Goal: Information Seeking & Learning: Learn about a topic

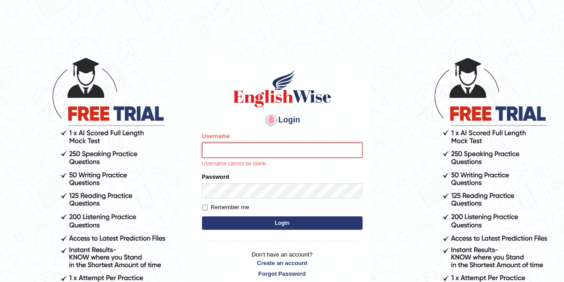
click at [249, 150] on input "Username" at bounding box center [282, 149] width 161 height 15
type input "Tsheringdorji"
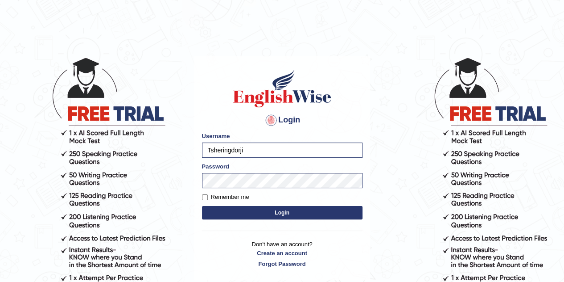
click at [271, 211] on button "Login" at bounding box center [282, 212] width 161 height 13
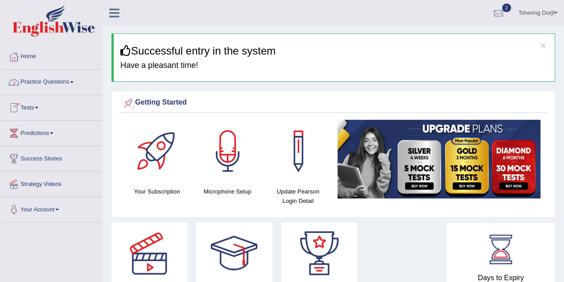
click at [53, 85] on link "Practice Questions" at bounding box center [51, 81] width 102 height 22
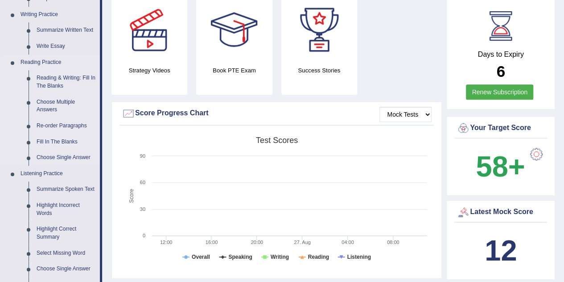
scroll to position [223, 0]
click at [67, 81] on link "Reading & Writing: Fill In The Blanks" at bounding box center [66, 82] width 67 height 24
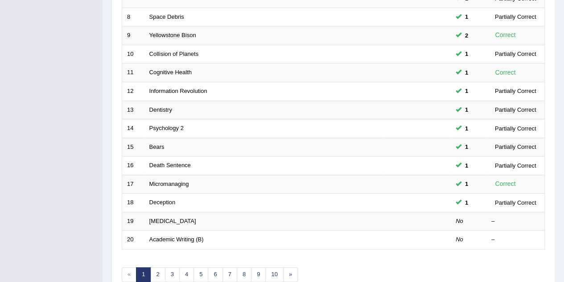
scroll to position [305, 0]
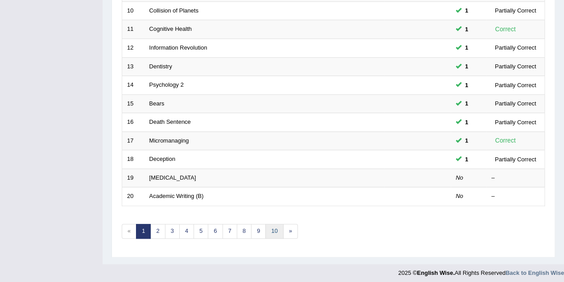
click at [271, 227] on link "10" at bounding box center [274, 231] width 18 height 15
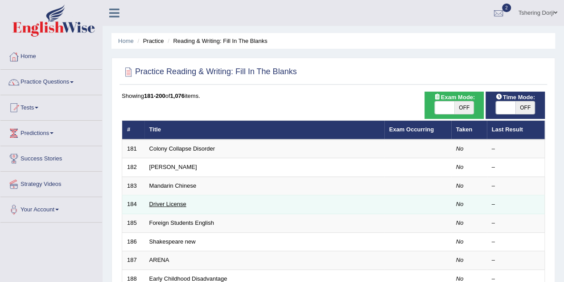
click at [171, 204] on link "Driver License" at bounding box center [167, 203] width 37 height 7
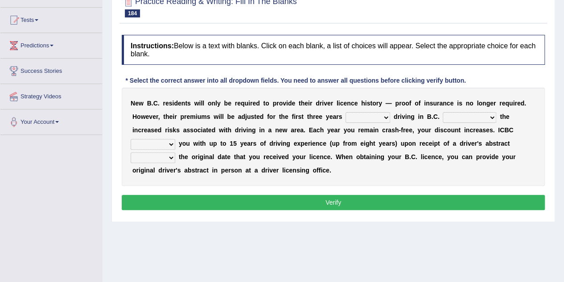
scroll to position [89, 0]
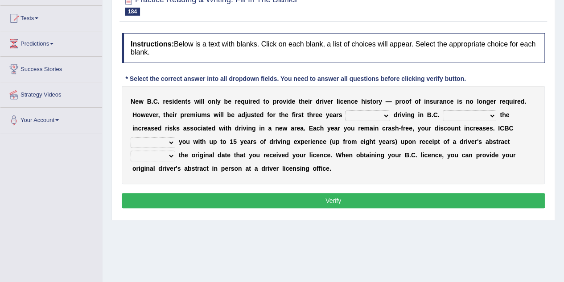
click at [367, 112] on select "within among against of" at bounding box center [368, 115] width 45 height 11
select select "of"
click at [346, 110] on select "within among against of" at bounding box center [368, 115] width 45 height 11
click at [446, 112] on select "depending on as for due to thanks to" at bounding box center [470, 115] width 54 height 11
select select "depending on"
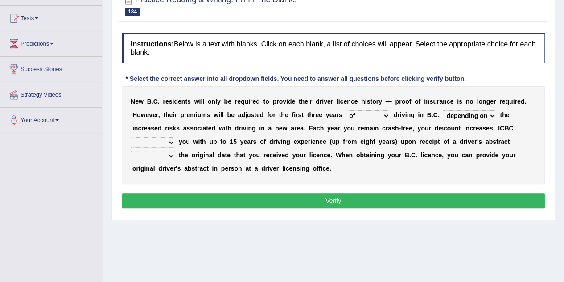
click at [443, 110] on select "depending on as for due to thanks to" at bounding box center [470, 115] width 54 height 11
click at [159, 143] on select "credited crediting credit will credit" at bounding box center [153, 142] width 45 height 11
select select "will credit"
click at [131, 137] on select "credited crediting credit will credit" at bounding box center [153, 142] width 45 height 11
click at [170, 152] on select "showing show shows shown" at bounding box center [153, 155] width 45 height 11
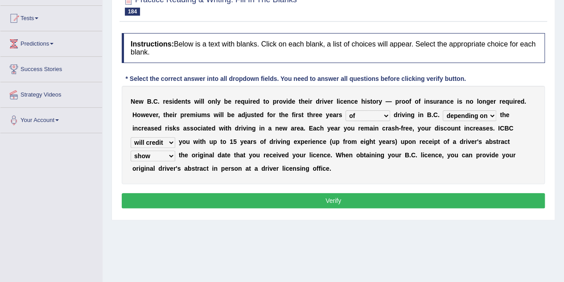
click at [131, 150] on select "showing show shows shown" at bounding box center [153, 155] width 45 height 11
click at [157, 157] on select "showing show shows shown" at bounding box center [153, 155] width 45 height 11
select select "showing"
click at [131, 150] on select "showing show shows shown" at bounding box center [153, 155] width 45 height 11
click at [184, 199] on button "Verify" at bounding box center [333, 200] width 423 height 15
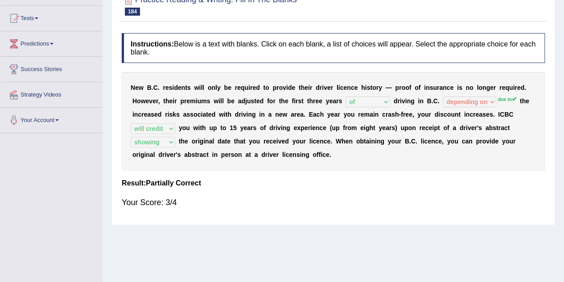
scroll to position [0, 0]
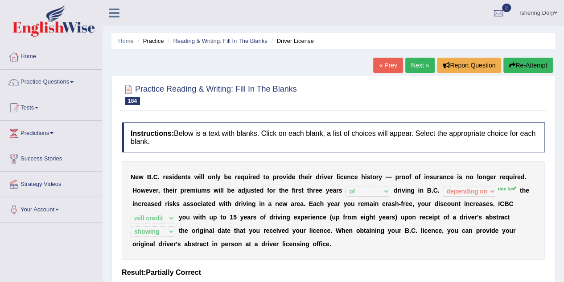
click at [424, 63] on link "Next »" at bounding box center [420, 65] width 29 height 15
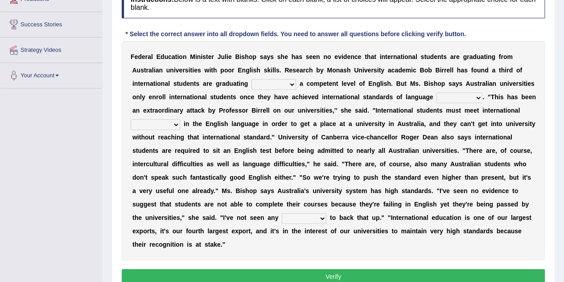
click at [253, 86] on select "without for into by" at bounding box center [274, 84] width 45 height 11
select select "by"
click at [252, 79] on select "without for into by" at bounding box center [274, 84] width 45 height 11
click at [470, 95] on select "proficiency test affinity results" at bounding box center [460, 97] width 46 height 11
click at [437, 92] on select "proficiency test affinity results" at bounding box center [460, 97] width 46 height 11
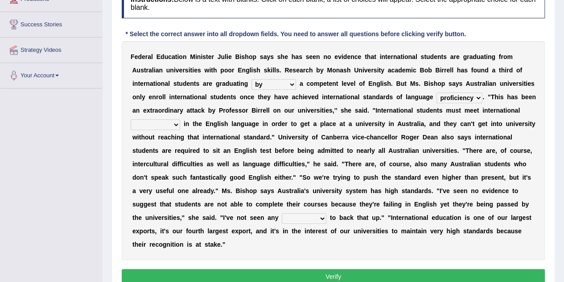
click at [451, 98] on select "proficiency test affinity results" at bounding box center [460, 97] width 46 height 11
select select "test"
click at [437, 92] on select "proficiency test affinity results" at bounding box center [460, 97] width 46 height 11
click at [170, 124] on select "approaches standard benchmarks ways" at bounding box center [156, 124] width 50 height 11
select select "benchmarks"
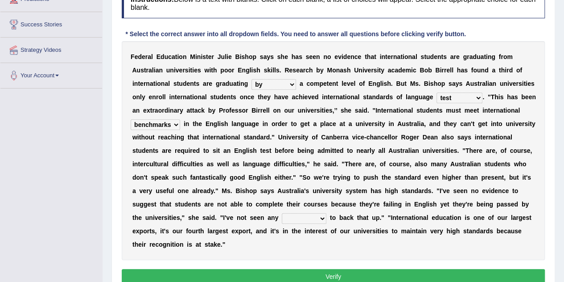
click at [131, 119] on select "approaches standard benchmarks ways" at bounding box center [156, 124] width 50 height 11
click at [318, 218] on select "excuse support reason evidence" at bounding box center [304, 218] width 45 height 11
click at [451, 186] on div "F e d e r a l E d u c a t i o n M i n i s t e r J u l i e B i s h o p s a y s s…" at bounding box center [333, 150] width 423 height 219
click at [303, 216] on select "excuse support reason evidence" at bounding box center [304, 218] width 45 height 11
select select "evidence"
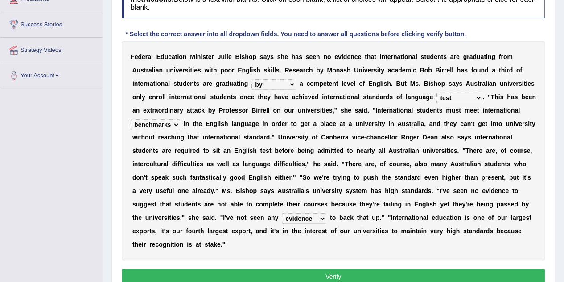
click at [282, 213] on select "excuse support reason evidence" at bounding box center [304, 218] width 45 height 11
click at [311, 273] on button "Verify" at bounding box center [333, 276] width 423 height 15
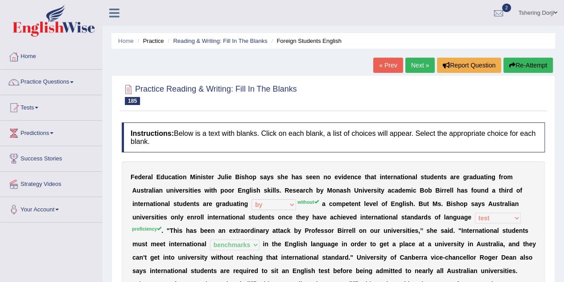
click at [416, 66] on link "Next »" at bounding box center [420, 65] width 29 height 15
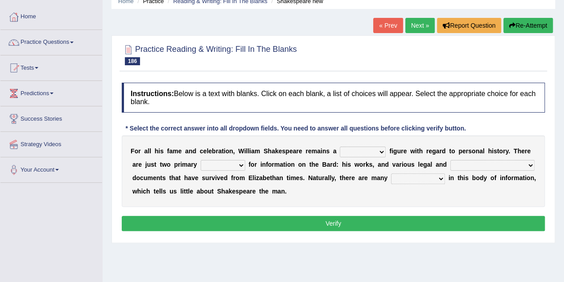
click at [372, 152] on select "inventive idealistic ridiculous mysterious" at bounding box center [363, 151] width 46 height 11
select select "mysterious"
click at [340, 146] on select "inventive idealistic ridiculous mysterious" at bounding box center [363, 151] width 46 height 11
click at [216, 166] on select "types resources form sources" at bounding box center [223, 165] width 45 height 11
select select "sources"
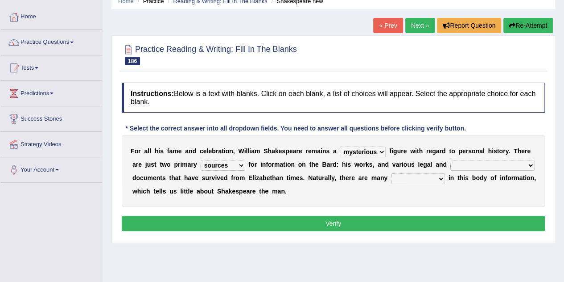
click at [201, 160] on select "types resources form sources" at bounding box center [223, 165] width 45 height 11
click at [460, 168] on select "college university private [DEMOGRAPHIC_DATA]" at bounding box center [493, 165] width 84 height 11
select select "private"
click at [451, 160] on select "college university private church" at bounding box center [493, 165] width 84 height 11
click at [365, 183] on div "F o r a l l h i s f a m e a n d c e l e b r a t i o n , W i l l i a m S h a k e…" at bounding box center [333, 170] width 423 height 71
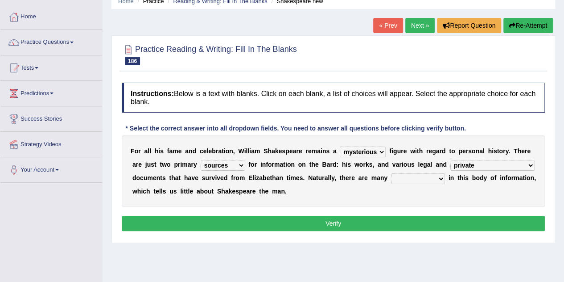
click at [391, 180] on select "grabs gaps merits achievements" at bounding box center [418, 178] width 54 height 11
select select "gaps"
click at [391, 173] on select "grabs gaps merits achievements" at bounding box center [418, 178] width 54 height 11
click at [365, 224] on button "Verify" at bounding box center [333, 223] width 423 height 15
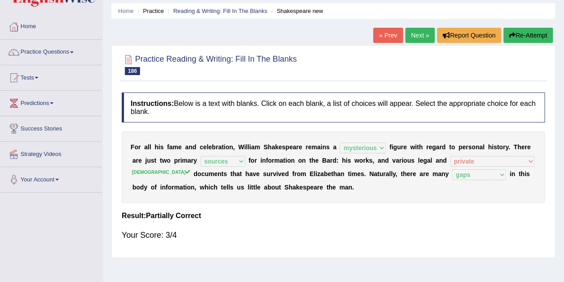
scroll to position [28, 0]
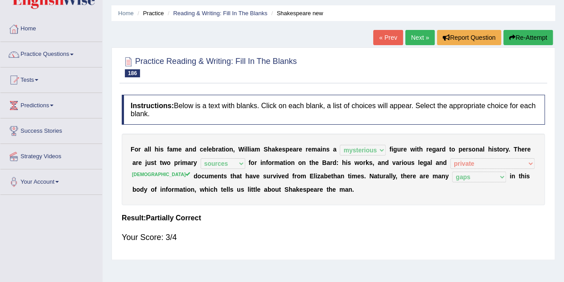
click at [425, 37] on link "Next »" at bounding box center [420, 37] width 29 height 15
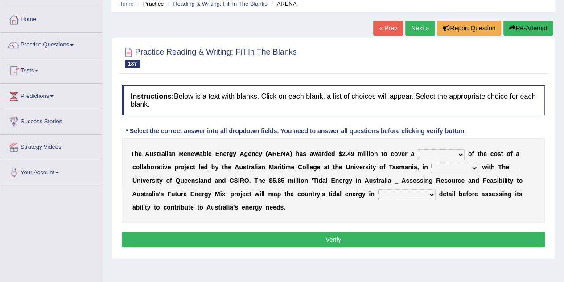
click at [448, 153] on select "wholesome total portion worth" at bounding box center [441, 154] width 47 height 11
select select "total"
click at [418, 149] on select "wholesome total portion worth" at bounding box center [441, 154] width 47 height 11
click at [465, 170] on select "disguise contrast partnership revenge" at bounding box center [454, 167] width 47 height 11
select select "partnership"
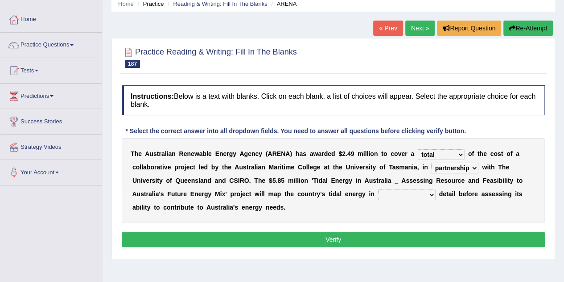
click at [431, 162] on select "disguise contrast partnership revenge" at bounding box center [454, 167] width 47 height 11
click at [412, 195] on select "unexpected unforgiven universal unprecedented" at bounding box center [407, 194] width 58 height 11
select select "unprecedented"
click at [378, 189] on select "unexpected unforgiven universal unprecedented" at bounding box center [407, 194] width 58 height 11
click at [401, 240] on button "Verify" at bounding box center [333, 239] width 423 height 15
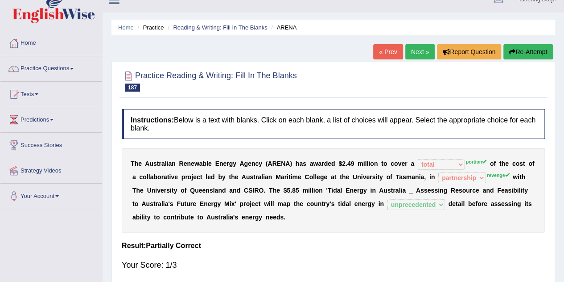
scroll to position [12, 0]
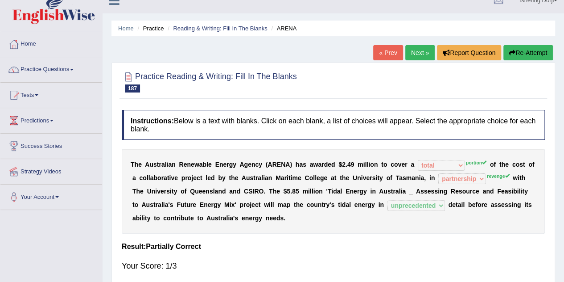
click at [424, 52] on link "Next »" at bounding box center [420, 52] width 29 height 15
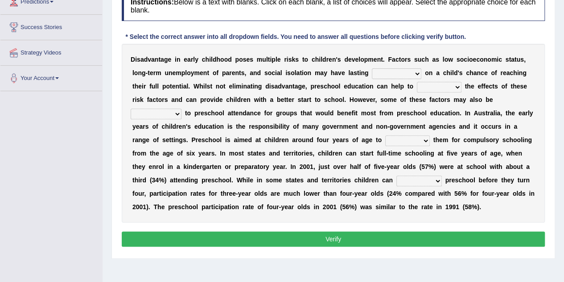
scroll to position [129, 0]
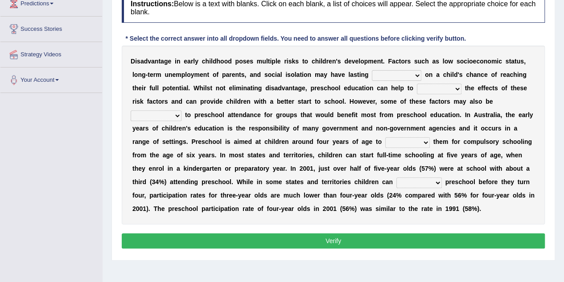
click at [406, 79] on select "impressions impacts effects variations" at bounding box center [397, 75] width 50 height 11
select select "effects"
click at [372, 70] on select "impressions impacts effects variations" at bounding box center [397, 75] width 50 height 11
click at [437, 86] on select "lessen hold hoist promote" at bounding box center [439, 88] width 45 height 11
select select "lessen"
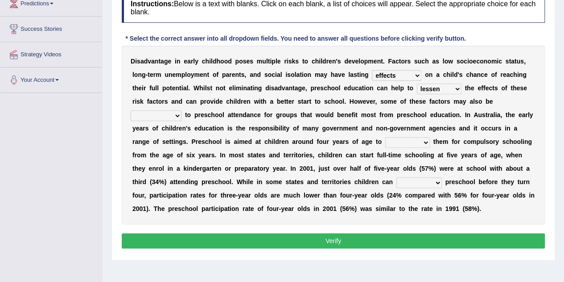
click at [417, 83] on select "lessen hold hoist promote" at bounding box center [439, 88] width 45 height 11
click at [176, 111] on select "barriers roundabouts accesses factors" at bounding box center [156, 115] width 51 height 11
click at [131, 110] on select "barriers roundabouts accesses factors" at bounding box center [156, 115] width 51 height 11
click at [174, 115] on select "barriers roundabouts accesses factors" at bounding box center [156, 115] width 51 height 11
select select "accesses"
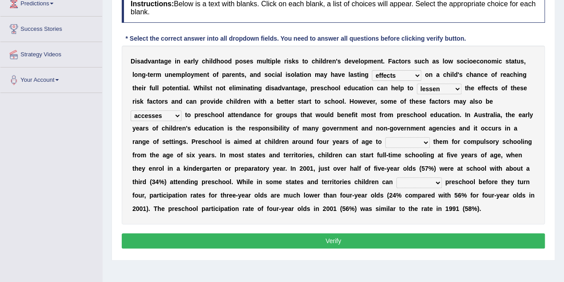
click at [131, 110] on select "barriers roundabouts accesses factors" at bounding box center [156, 115] width 51 height 11
click at [425, 145] on select "undo fix tie prepare" at bounding box center [407, 142] width 45 height 11
select select "prepare"
click at [385, 137] on select "undo fix tie prepare" at bounding box center [407, 142] width 45 height 11
click at [422, 183] on select "commence alter delay escape" at bounding box center [420, 182] width 46 height 11
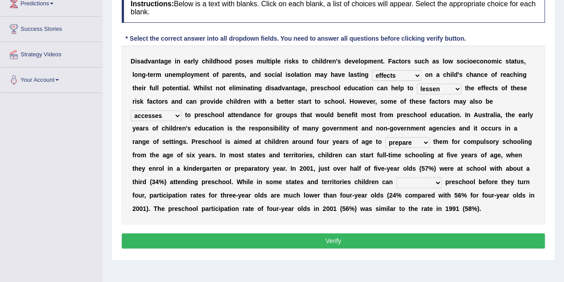
select select "commence"
click at [397, 177] on select "commence alter delay escape" at bounding box center [420, 182] width 46 height 11
click at [426, 239] on button "Verify" at bounding box center [333, 240] width 423 height 15
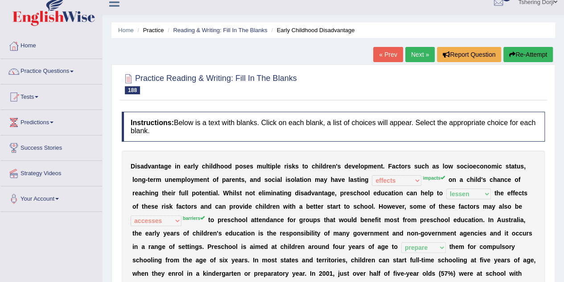
scroll to position [10, 0]
click at [65, 78] on link "Practice Questions" at bounding box center [51, 70] width 102 height 22
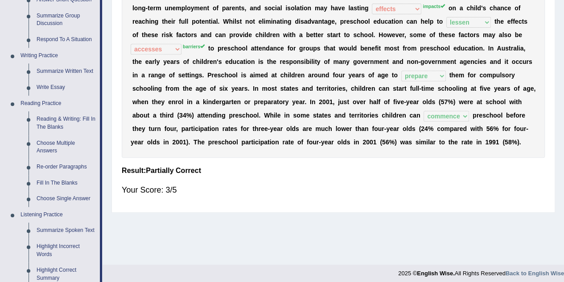
scroll to position [189, 0]
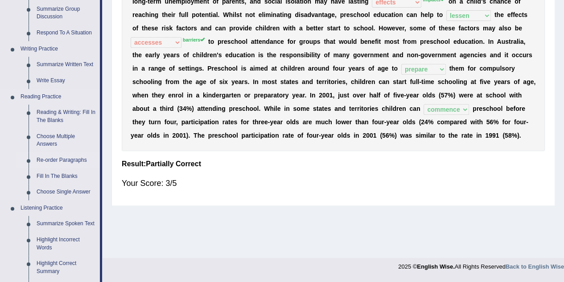
click at [63, 160] on link "Re-order Paragraphs" at bounding box center [66, 160] width 67 height 16
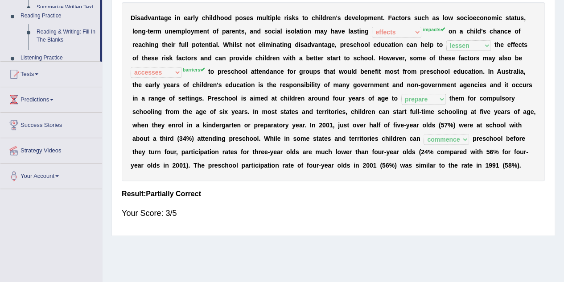
scroll to position [105, 0]
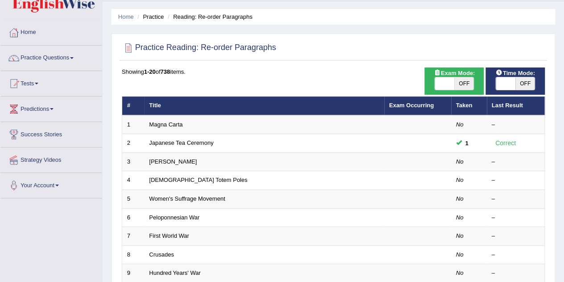
scroll to position [45, 0]
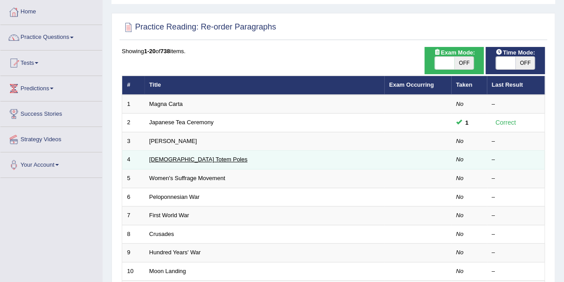
click at [199, 160] on link "[DEMOGRAPHIC_DATA] Totem Poles" at bounding box center [198, 159] width 98 height 7
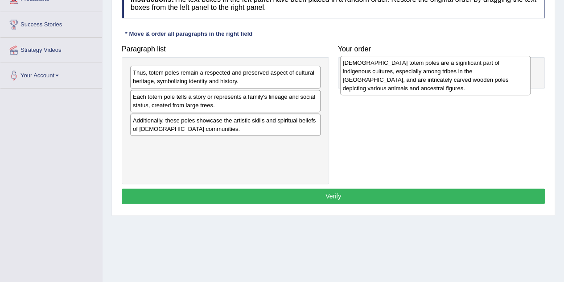
drag, startPoint x: 210, startPoint y: 84, endPoint x: 410, endPoint y: 78, distance: 200.9
click at [410, 78] on div "[DEMOGRAPHIC_DATA] totem poles are a significant part of indigenous cultures, e…" at bounding box center [435, 75] width 191 height 39
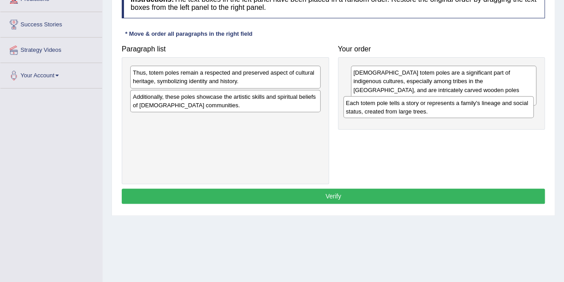
drag, startPoint x: 228, startPoint y: 105, endPoint x: 405, endPoint y: 105, distance: 177.6
click at [405, 105] on div "Each totem pole tells a story or represents a family's lineage and social statu…" at bounding box center [439, 107] width 191 height 22
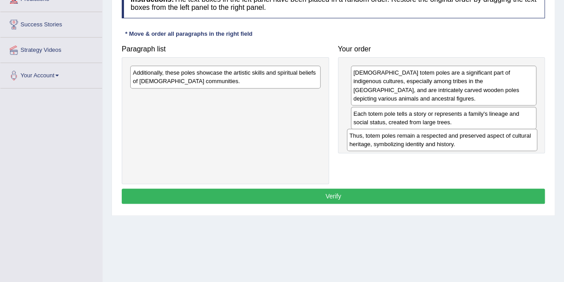
drag, startPoint x: 228, startPoint y: 75, endPoint x: 444, endPoint y: 138, distance: 225.8
click at [444, 138] on div "Thus, totem poles remain a respected and preserved aspect of cultural heritage,…" at bounding box center [442, 139] width 191 height 22
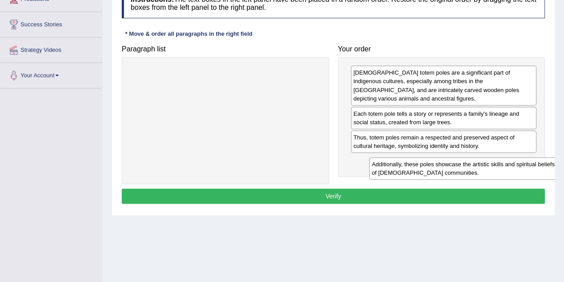
drag, startPoint x: 243, startPoint y: 77, endPoint x: 479, endPoint y: 174, distance: 254.7
click at [479, 174] on div "Additionally, these poles showcase the artistic skills and spiritual beliefs of…" at bounding box center [464, 168] width 191 height 22
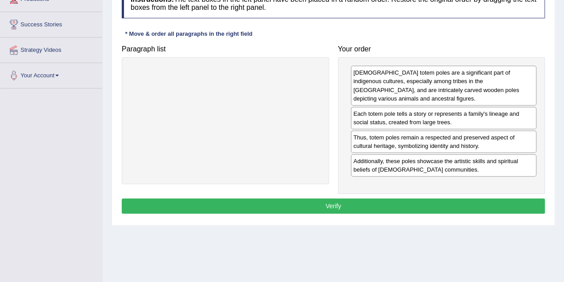
click at [425, 204] on button "Verify" at bounding box center [333, 205] width 423 height 15
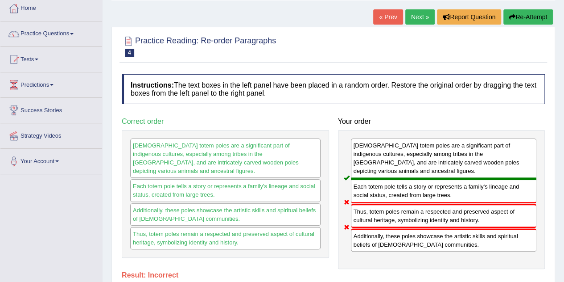
scroll to position [47, 0]
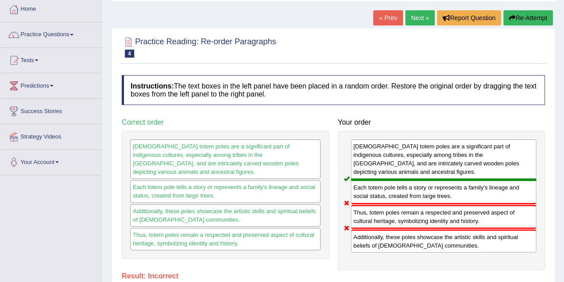
click at [428, 10] on link "Next »" at bounding box center [420, 17] width 29 height 15
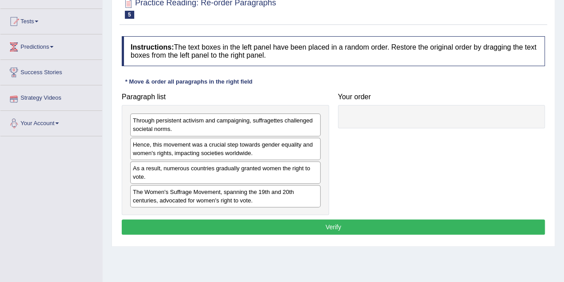
scroll to position [89, 0]
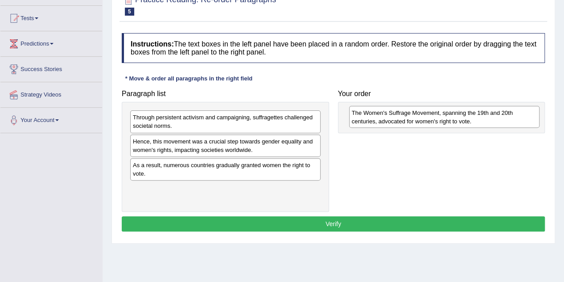
drag, startPoint x: 145, startPoint y: 198, endPoint x: 365, endPoint y: 123, distance: 231.5
click at [365, 123] on div "The Women's Suffrage Movement, spanning the 19th and 20th centuries, advocated …" at bounding box center [444, 117] width 191 height 22
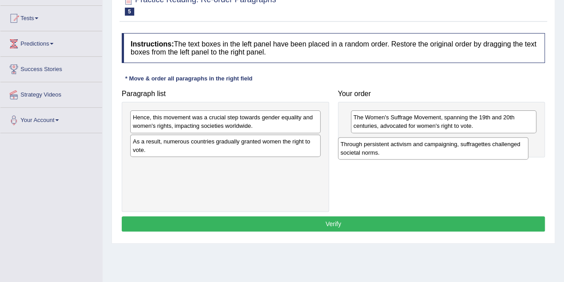
drag, startPoint x: 253, startPoint y: 117, endPoint x: 461, endPoint y: 144, distance: 209.6
click at [461, 144] on div "Through persistent activism and campaigning, suffragettes challenged societal n…" at bounding box center [433, 148] width 191 height 22
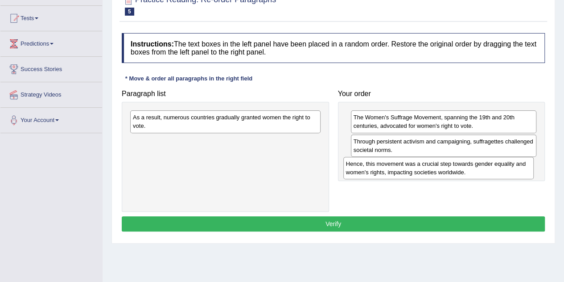
drag, startPoint x: 191, startPoint y: 127, endPoint x: 404, endPoint y: 174, distance: 218.3
click at [404, 174] on div "Hence, this movement was a crucial step towards gender equality and women's rig…" at bounding box center [439, 168] width 191 height 22
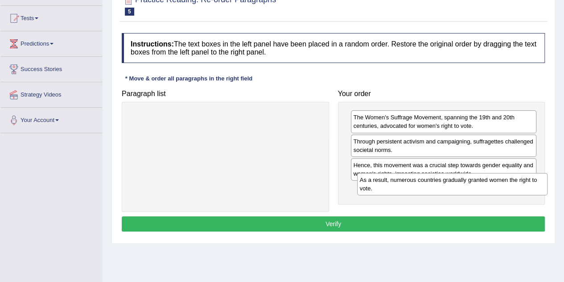
drag, startPoint x: 257, startPoint y: 122, endPoint x: 484, endPoint y: 184, distance: 235.5
click at [484, 184] on div "As a result, numerous countries gradually granted women the right to vote." at bounding box center [452, 184] width 191 height 22
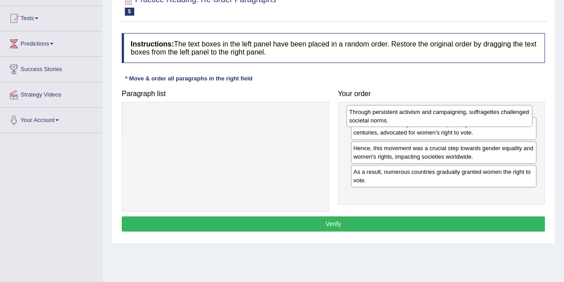
drag, startPoint x: 495, startPoint y: 148, endPoint x: 491, endPoint y: 119, distance: 29.3
click at [491, 119] on div "Through persistent activism and campaigning, suffragettes challenged societal n…" at bounding box center [440, 116] width 186 height 22
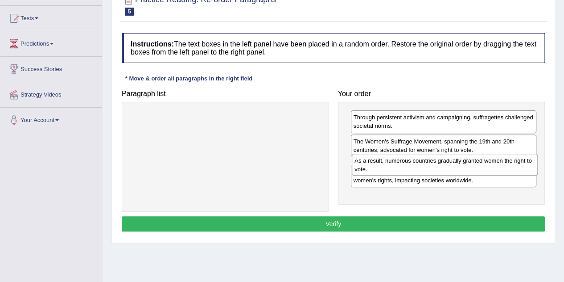
drag, startPoint x: 468, startPoint y: 195, endPoint x: 470, endPoint y: 167, distance: 27.2
click at [470, 167] on div "As a result, numerous countries gradually granted women the right to vote." at bounding box center [445, 164] width 186 height 22
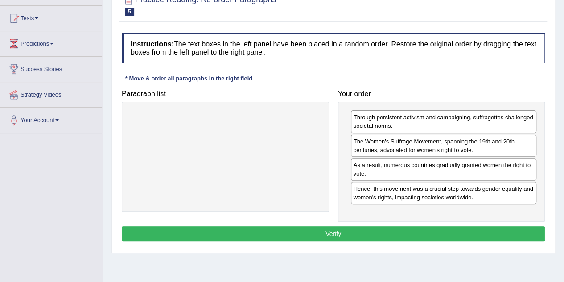
click at [488, 233] on button "Verify" at bounding box center [333, 233] width 423 height 15
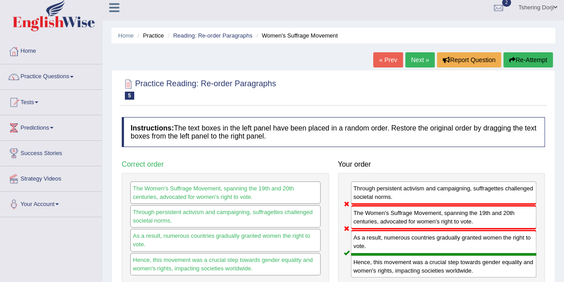
scroll to position [0, 0]
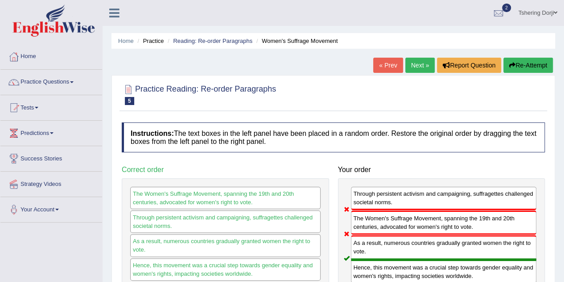
click at [417, 68] on link "Next »" at bounding box center [420, 65] width 29 height 15
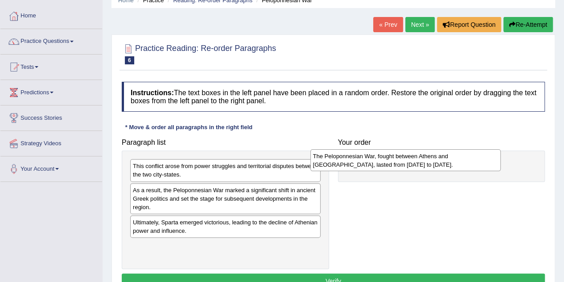
drag, startPoint x: 198, startPoint y: 250, endPoint x: 379, endPoint y: 162, distance: 201.3
click at [379, 162] on div "The Peloponnesian War, fought between Athens and [GEOGRAPHIC_DATA], lasted from…" at bounding box center [406, 160] width 191 height 22
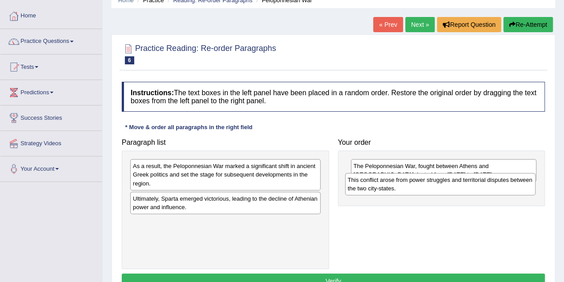
drag, startPoint x: 227, startPoint y: 172, endPoint x: 442, endPoint y: 186, distance: 215.5
click at [442, 186] on div "This conflict arose from power struggles and territorial disputes between the t…" at bounding box center [440, 184] width 191 height 22
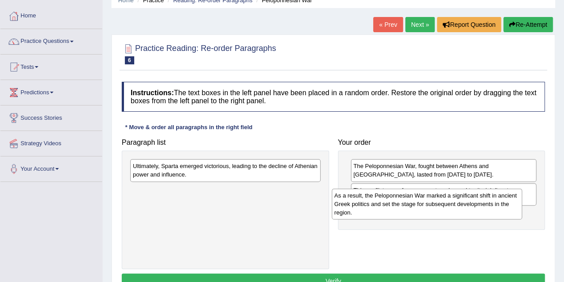
drag, startPoint x: 249, startPoint y: 183, endPoint x: 451, endPoint y: 212, distance: 203.7
click at [451, 212] on div "As a result, the Peloponnesian War marked a significant shift in ancient Greek …" at bounding box center [427, 203] width 191 height 31
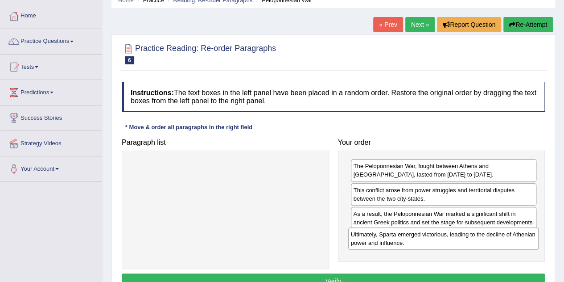
drag, startPoint x: 236, startPoint y: 170, endPoint x: 454, endPoint y: 239, distance: 228.6
click at [454, 239] on div "Ultimately, Sparta emerged victorious, leading to the decline of Athenian power…" at bounding box center [443, 238] width 191 height 22
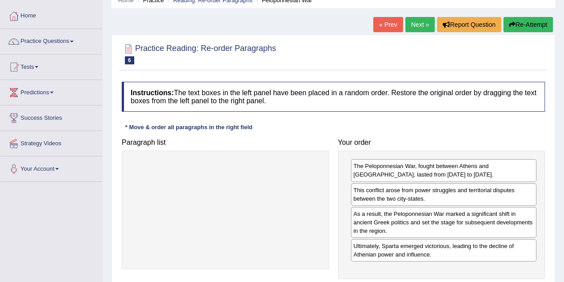
click at [444, 252] on div "Ultimately, Sparta emerged victorious, leading to the decline of Athenian power…" at bounding box center [444, 250] width 186 height 22
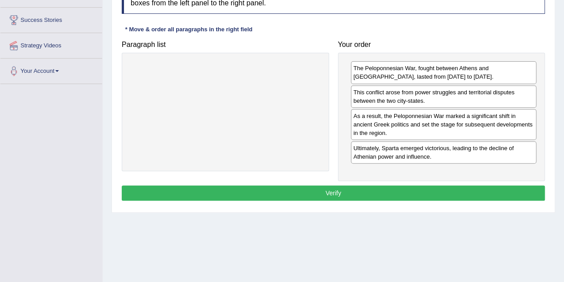
scroll to position [141, 0]
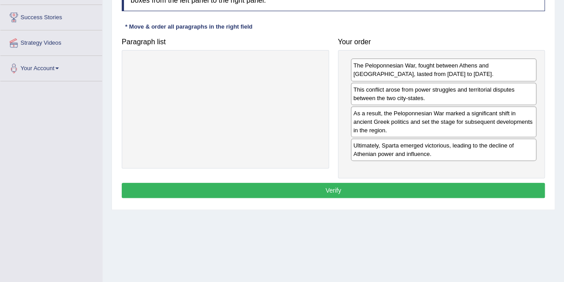
click at [383, 191] on button "Verify" at bounding box center [333, 189] width 423 height 15
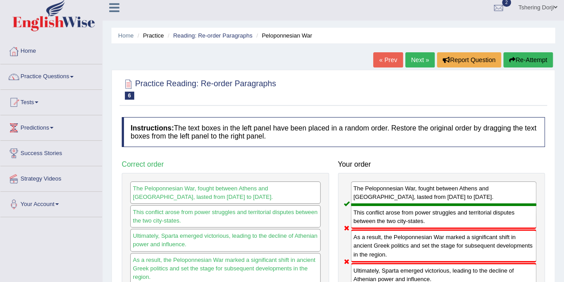
scroll to position [0, 0]
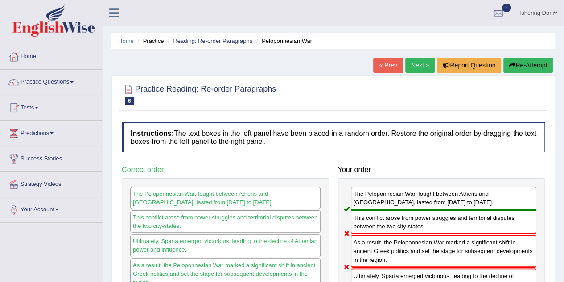
click at [420, 64] on link "Next »" at bounding box center [420, 65] width 29 height 15
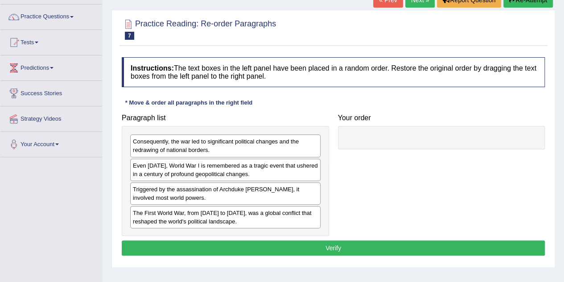
scroll to position [76, 0]
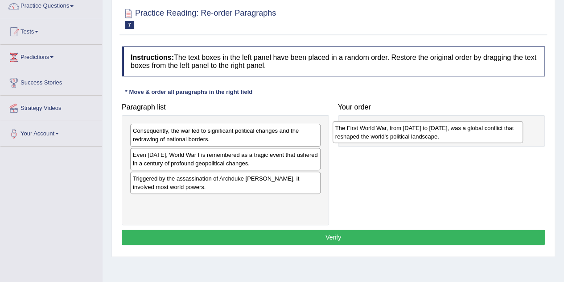
drag, startPoint x: 240, startPoint y: 209, endPoint x: 443, endPoint y: 136, distance: 215.4
click at [443, 136] on div "The First World War, from [DATE] to [DATE], was a global conflict that reshaped…" at bounding box center [428, 132] width 191 height 22
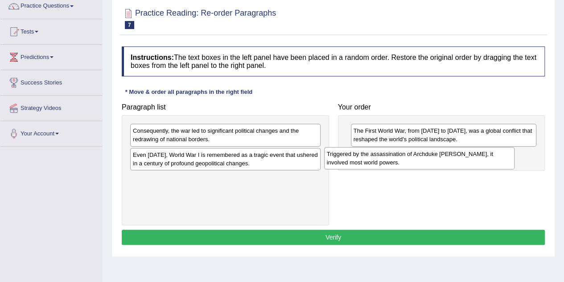
drag, startPoint x: 232, startPoint y: 180, endPoint x: 440, endPoint y: 155, distance: 209.4
click at [440, 155] on div "Triggered by the assassination of Archduke Franz Ferdinand, it involved most wo…" at bounding box center [419, 158] width 191 height 22
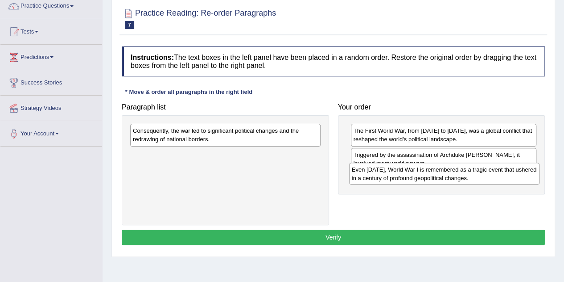
drag, startPoint x: 280, startPoint y: 159, endPoint x: 498, endPoint y: 174, distance: 219.1
click at [498, 174] on div "Even today, World War I is remembered as a tragic event that ushered in a centu…" at bounding box center [444, 173] width 191 height 22
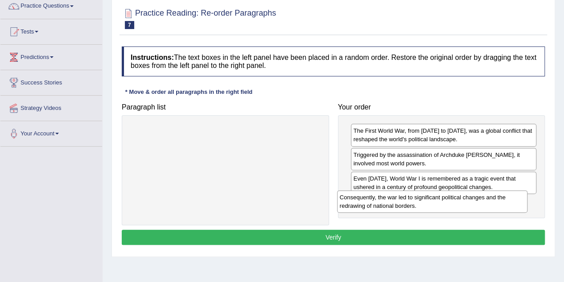
drag, startPoint x: 251, startPoint y: 131, endPoint x: 463, endPoint y: 201, distance: 223.8
click at [463, 201] on div "Consequently, the war led to significant political changes and the redrawing of…" at bounding box center [432, 201] width 191 height 22
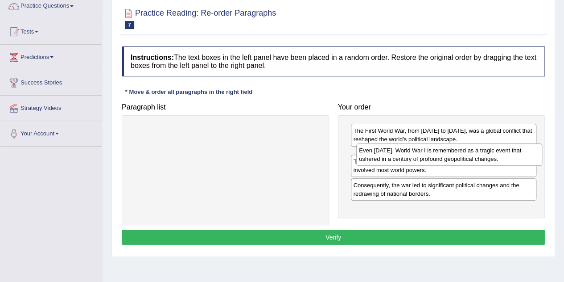
drag, startPoint x: 406, startPoint y: 182, endPoint x: 411, endPoint y: 155, distance: 27.7
click at [411, 155] on div "Even today, World War I is remembered as a tragic event that ushered in a centu…" at bounding box center [449, 154] width 186 height 22
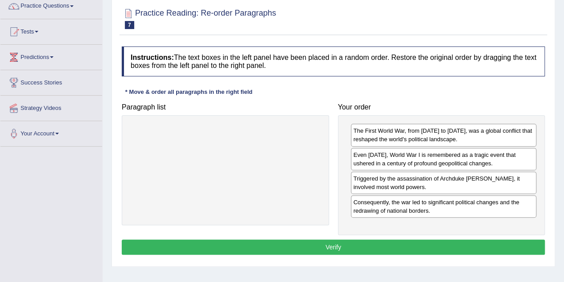
click at [409, 241] on button "Verify" at bounding box center [333, 246] width 423 height 15
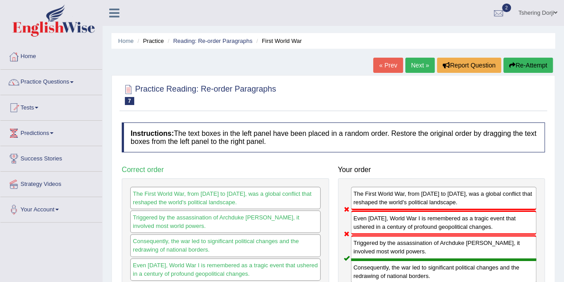
scroll to position [0, 0]
click at [74, 81] on span at bounding box center [72, 82] width 4 height 2
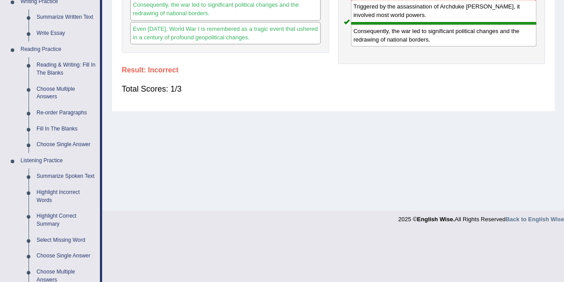
scroll to position [246, 0]
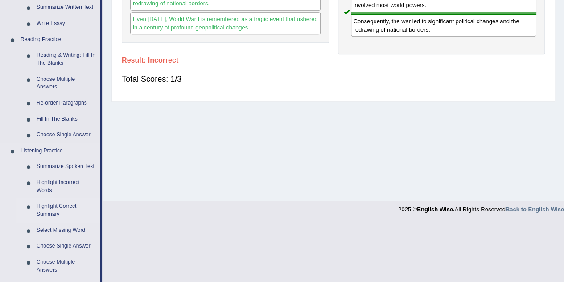
click at [52, 208] on link "Highlight Correct Summary" at bounding box center [66, 210] width 67 height 24
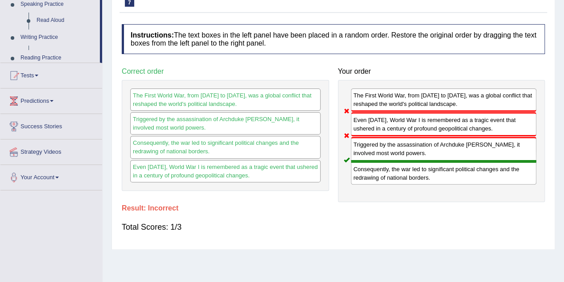
scroll to position [146, 0]
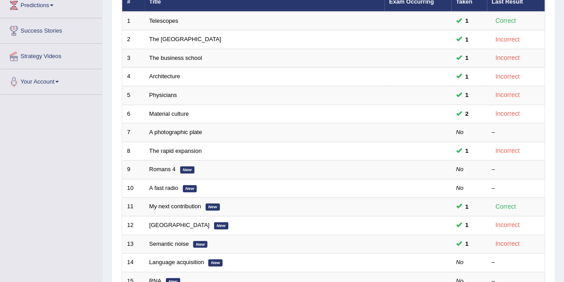
scroll to position [135, 0]
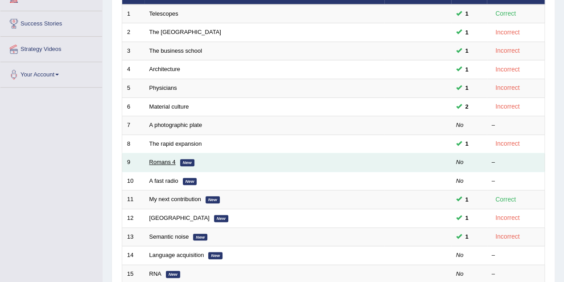
click at [166, 162] on link "Romans 4" at bounding box center [162, 161] width 26 height 7
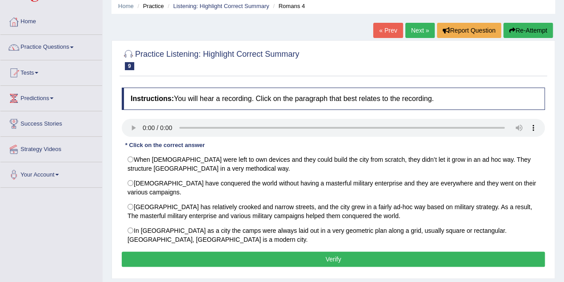
scroll to position [55, 0]
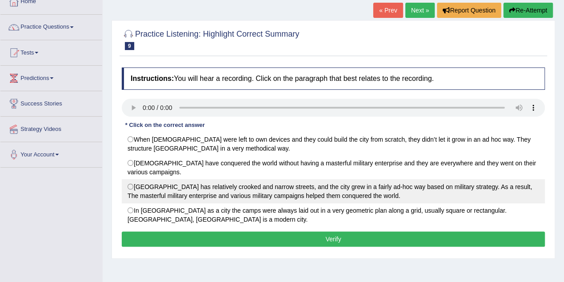
click at [276, 192] on label "[GEOGRAPHIC_DATA] has relatively crooked and narrow streets, and the city grew …" at bounding box center [333, 191] width 423 height 24
radio input "true"
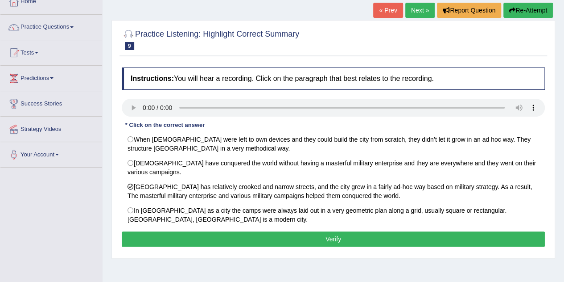
click at [253, 242] on button "Verify" at bounding box center [333, 238] width 423 height 15
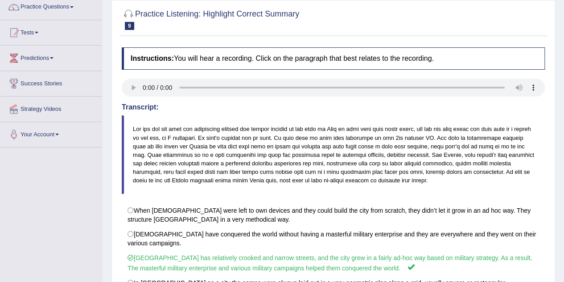
scroll to position [0, 0]
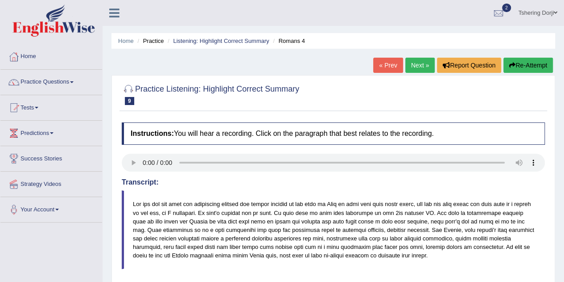
click at [74, 82] on span at bounding box center [72, 82] width 4 height 2
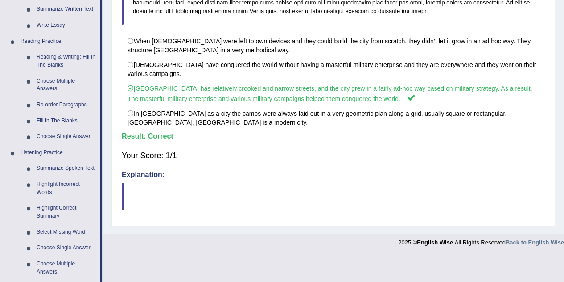
scroll to position [248, 0]
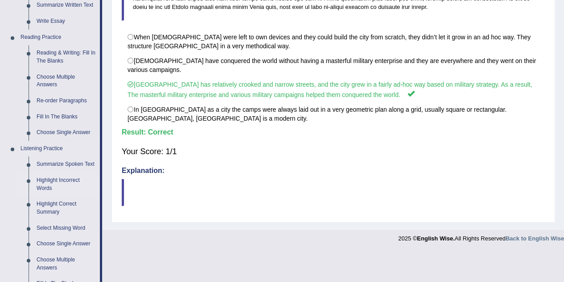
click at [58, 184] on link "Highlight Incorrect Words" at bounding box center [66, 184] width 67 height 24
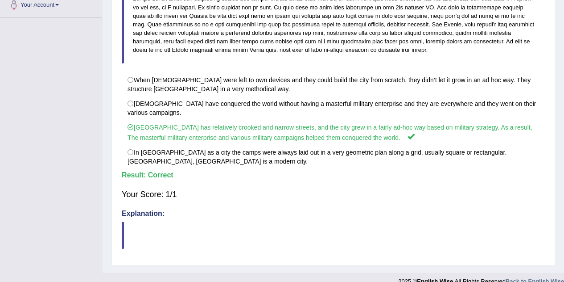
scroll to position [114, 0]
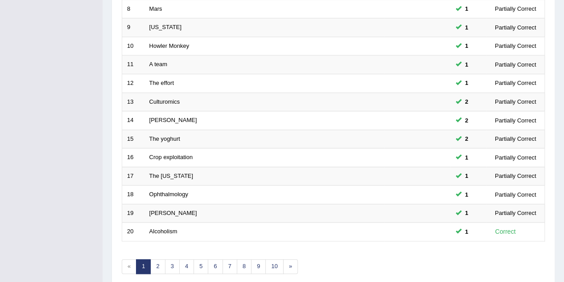
scroll to position [270, 0]
click at [159, 266] on link "2" at bounding box center [157, 265] width 15 height 15
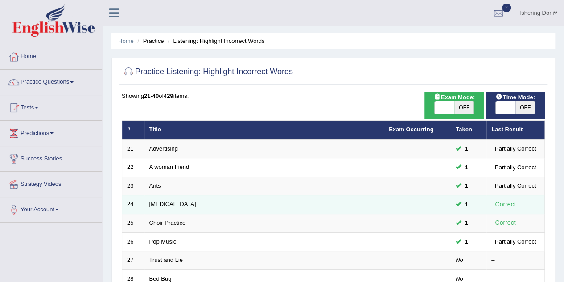
click at [269, 204] on td "[MEDICAL_DATA]" at bounding box center [265, 204] width 240 height 19
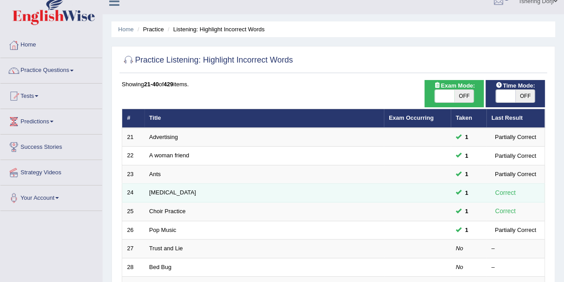
scroll to position [30, 0]
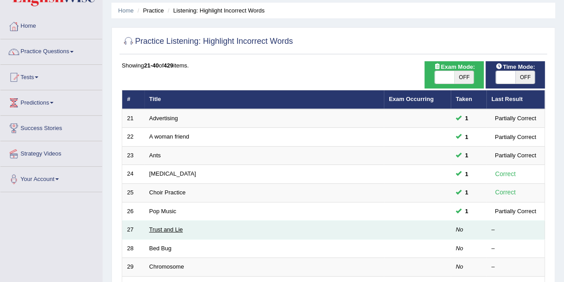
click at [171, 229] on link "Trust and Lie" at bounding box center [165, 229] width 33 height 7
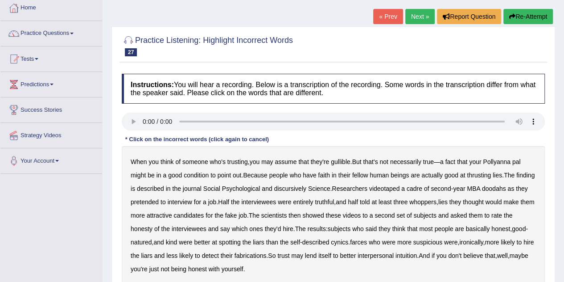
scroll to position [49, 0]
click at [203, 174] on b "condition" at bounding box center [196, 174] width 25 height 7
click at [196, 104] on div "Instructions: You will hear a recording. Below is a transcription of the record…" at bounding box center [334, 192] width 428 height 246
click at [476, 174] on b "thrusting" at bounding box center [479, 174] width 24 height 7
click at [306, 188] on b "discursively" at bounding box center [290, 187] width 32 height 7
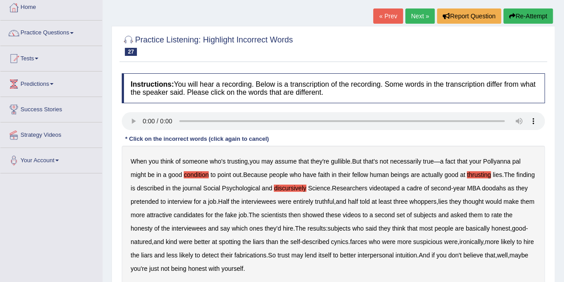
click at [506, 188] on b "doodahs" at bounding box center [494, 187] width 24 height 7
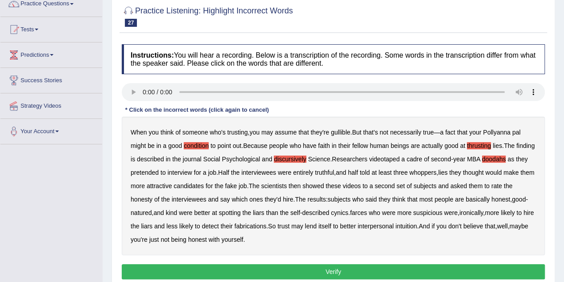
scroll to position [108, 0]
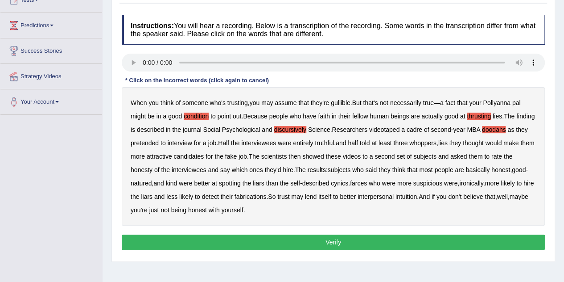
click at [340, 246] on button "Verify" at bounding box center [333, 241] width 423 height 15
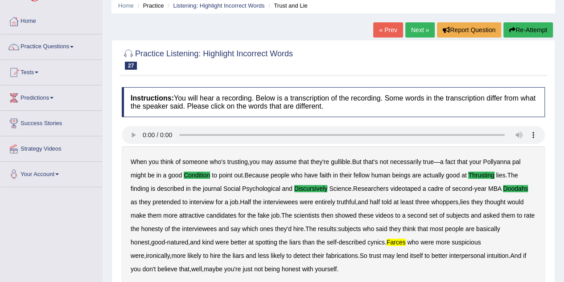
scroll to position [32, 0]
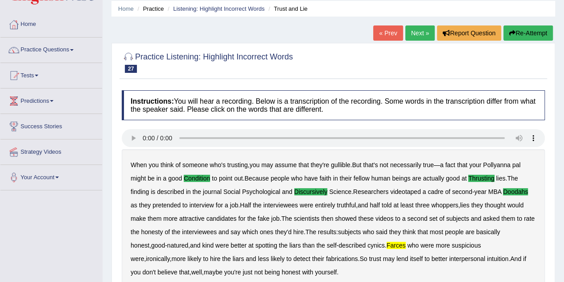
click at [54, 100] on span at bounding box center [52, 101] width 4 height 2
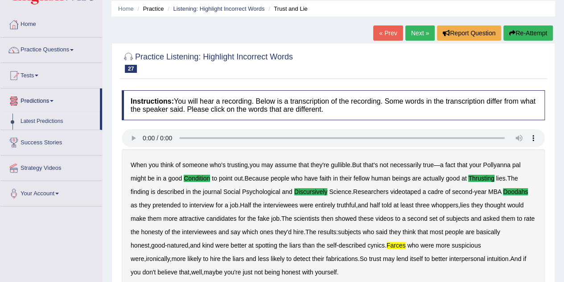
click at [55, 124] on link "Latest Predictions" at bounding box center [58, 121] width 83 height 16
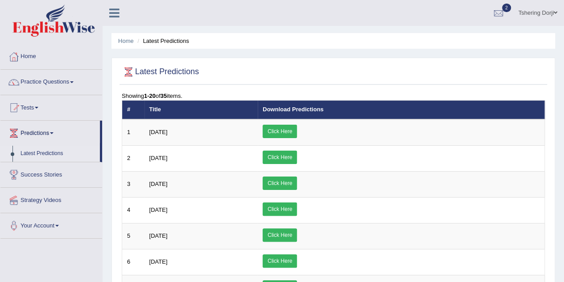
click at [48, 153] on link "Latest Predictions" at bounding box center [58, 153] width 83 height 16
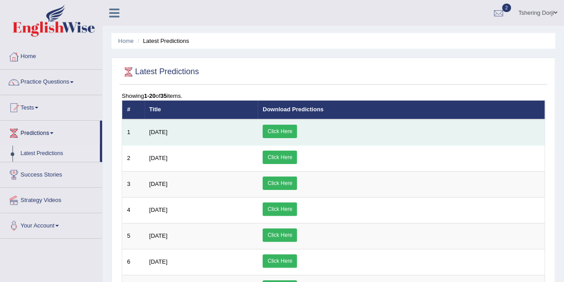
click at [297, 133] on link "Click Here" at bounding box center [280, 130] width 34 height 13
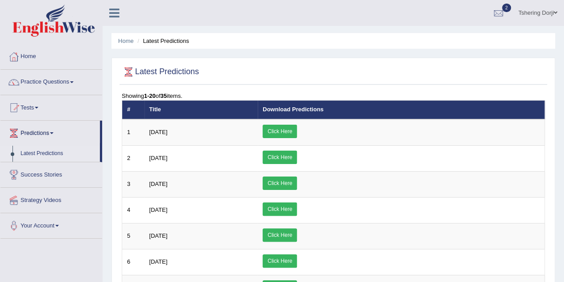
click at [74, 82] on span at bounding box center [72, 82] width 4 height 2
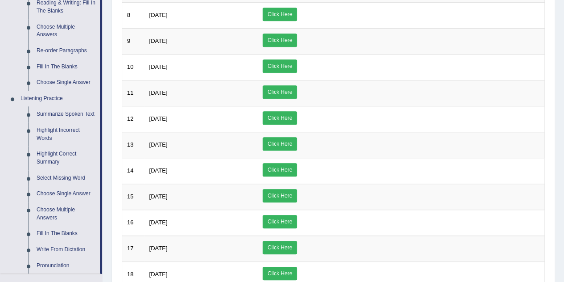
scroll to position [298, 0]
click at [76, 212] on link "Choose Multiple Answers" at bounding box center [66, 214] width 67 height 24
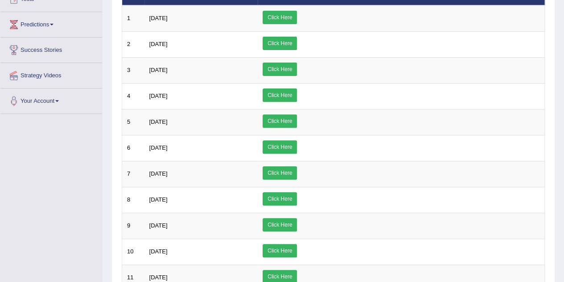
scroll to position [114, 0]
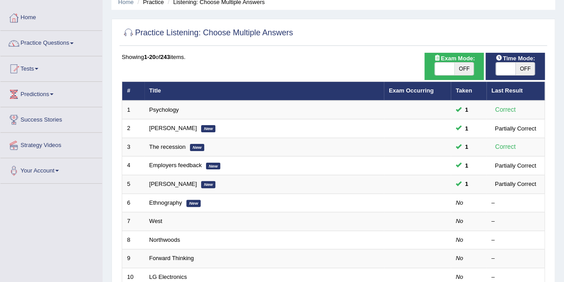
scroll to position [39, 0]
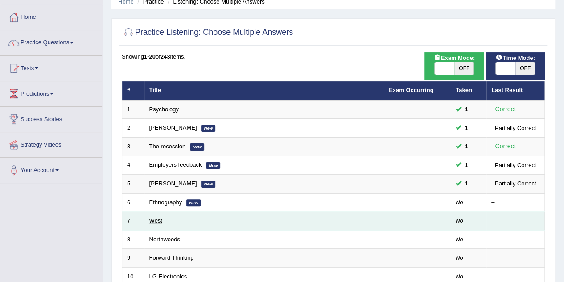
click at [161, 218] on link "West" at bounding box center [155, 220] width 13 height 7
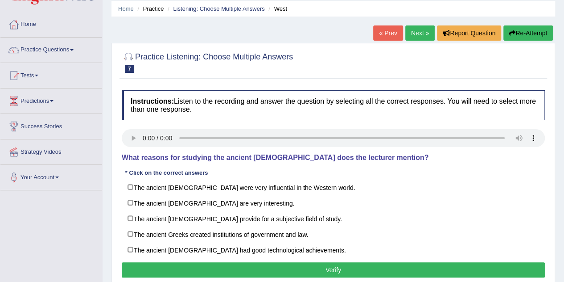
scroll to position [36, 0]
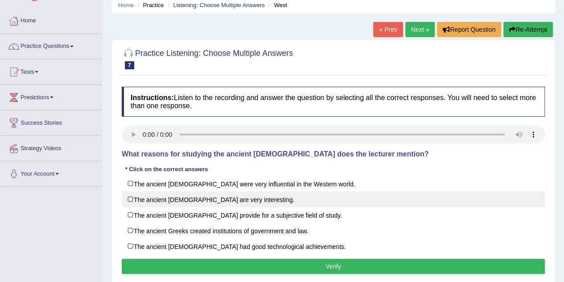
click at [231, 203] on label "The ancient Greeks are very interesting." at bounding box center [333, 199] width 423 height 16
checkbox input "true"
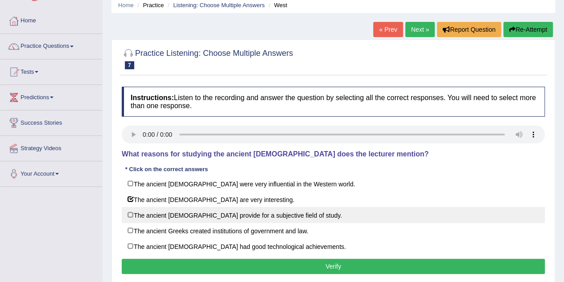
click at [218, 216] on label "The ancient Greeks provide for a subjective field of study." at bounding box center [333, 215] width 423 height 16
checkbox input "true"
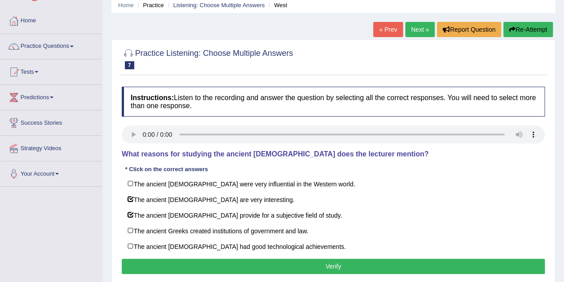
click at [187, 267] on button "Verify" at bounding box center [333, 265] width 423 height 15
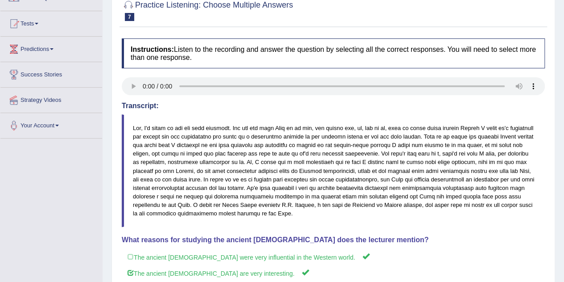
scroll to position [0, 0]
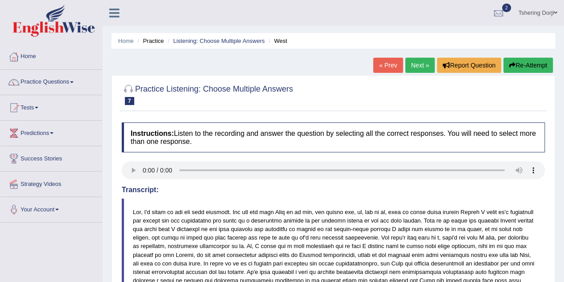
click at [65, 80] on link "Practice Questions" at bounding box center [51, 81] width 102 height 22
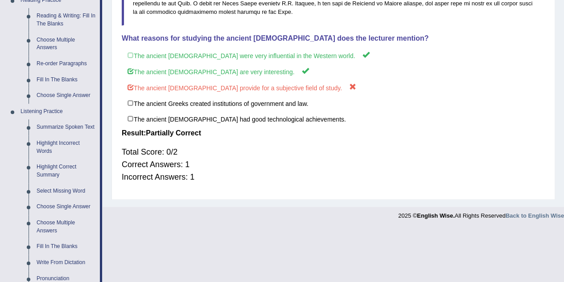
scroll to position [286, 0]
click at [66, 149] on link "Highlight Incorrect Words" at bounding box center [66, 147] width 67 height 24
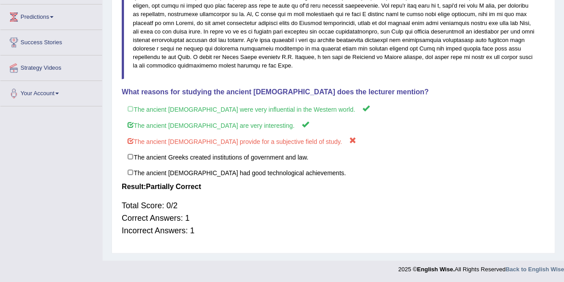
scroll to position [116, 0]
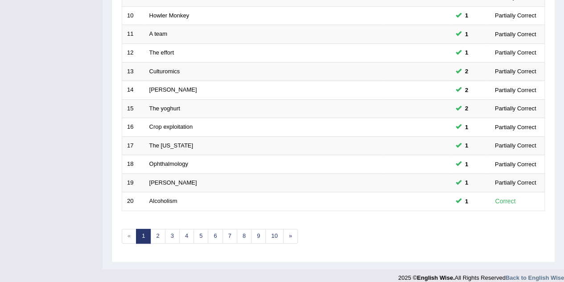
scroll to position [301, 0]
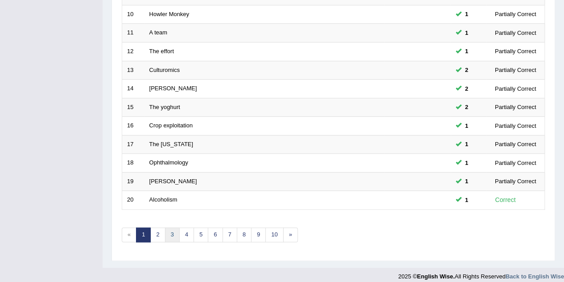
click at [172, 231] on link "3" at bounding box center [172, 234] width 15 height 15
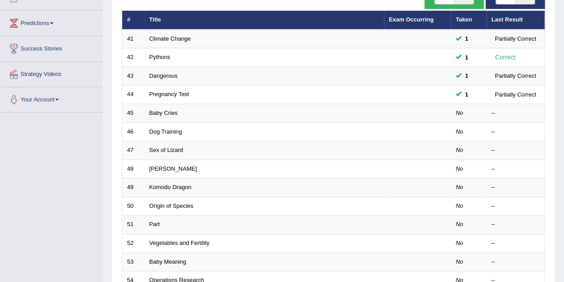
scroll to position [110, 0]
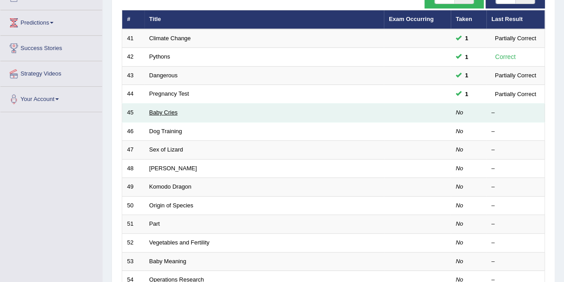
click at [166, 112] on link "Baby Cries" at bounding box center [163, 112] width 29 height 7
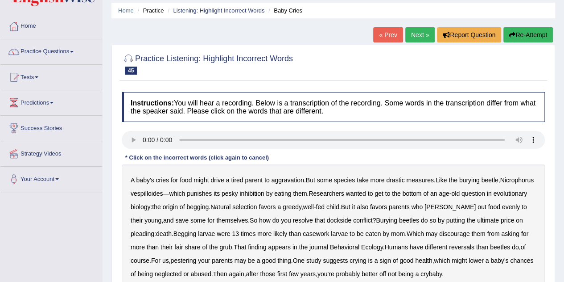
scroll to position [32, 0]
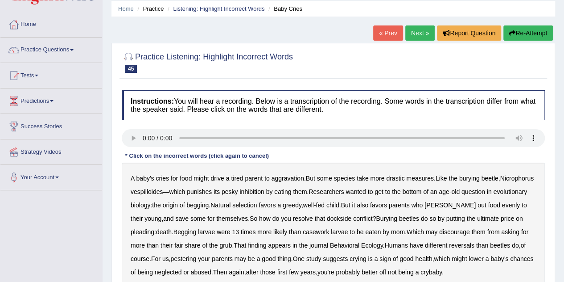
click at [264, 190] on b "inhibition" at bounding box center [252, 191] width 25 height 7
click at [349, 220] on b "dockside" at bounding box center [339, 218] width 25 height 7
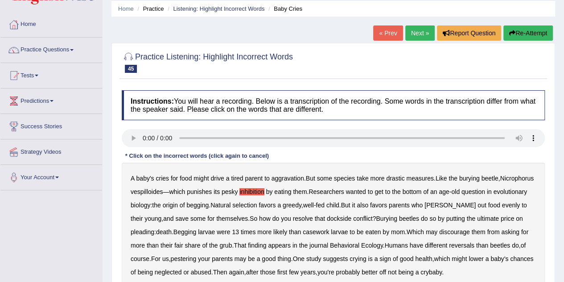
click at [320, 230] on b "casework" at bounding box center [316, 231] width 26 height 7
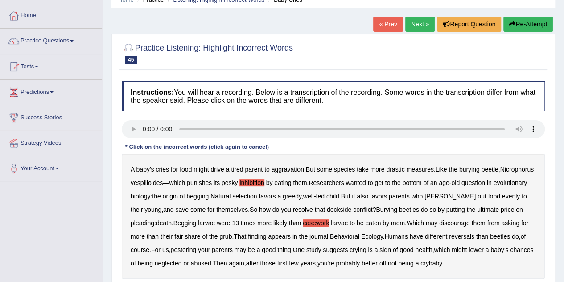
scroll to position [55, 0]
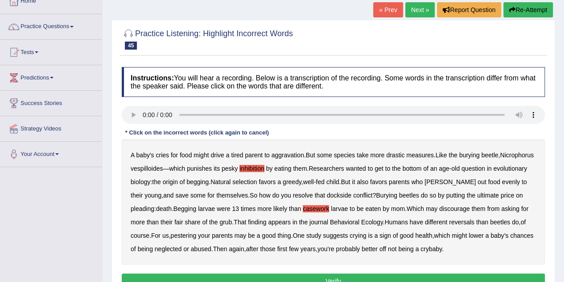
click at [460, 223] on b "reversals" at bounding box center [461, 221] width 25 height 7
click at [209, 209] on b "larvae" at bounding box center [206, 208] width 17 height 7
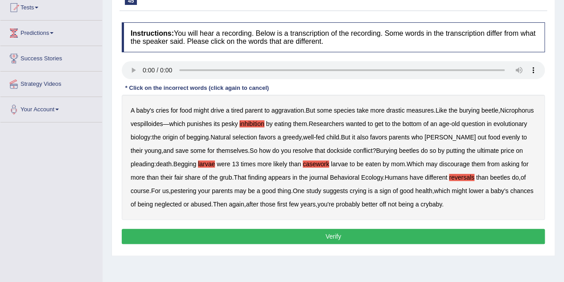
scroll to position [111, 0]
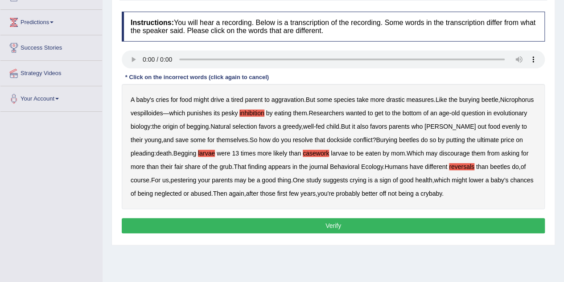
click at [317, 230] on button "Verify" at bounding box center [333, 225] width 423 height 15
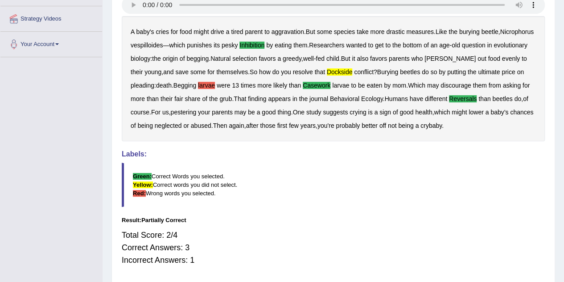
scroll to position [0, 0]
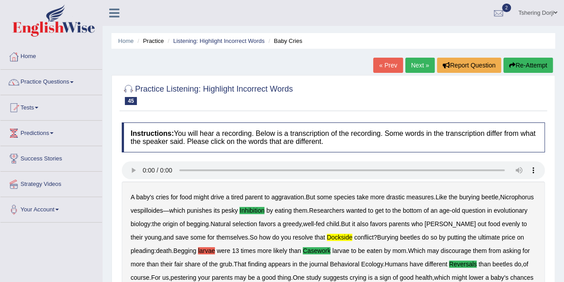
click at [419, 66] on link "Next »" at bounding box center [420, 65] width 29 height 15
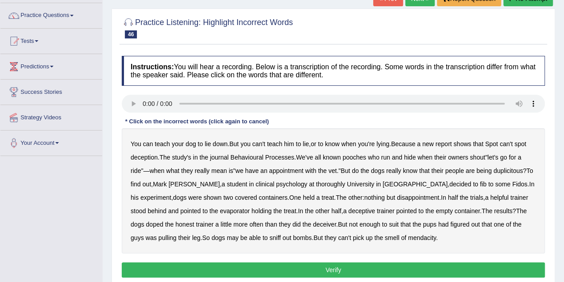
scroll to position [68, 0]
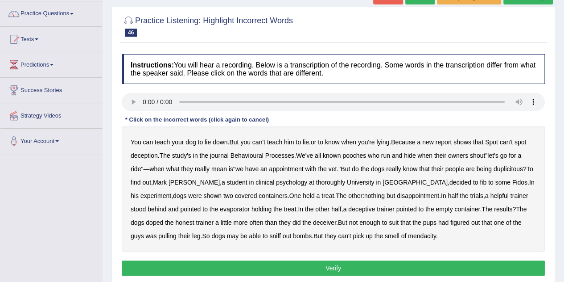
click at [316, 181] on b "thoroughly" at bounding box center [330, 181] width 29 height 7
click at [220, 210] on b "evaporator" at bounding box center [235, 208] width 30 height 7
click at [163, 219] on b "doped" at bounding box center [154, 222] width 17 height 7
click at [342, 265] on button "Verify" at bounding box center [333, 267] width 423 height 15
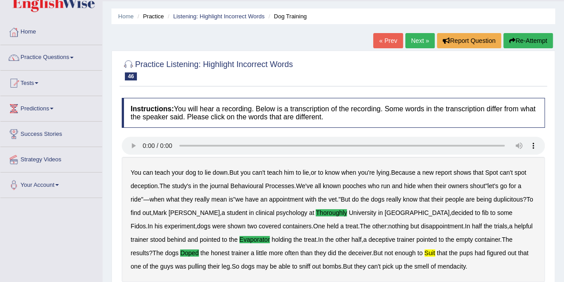
scroll to position [0, 0]
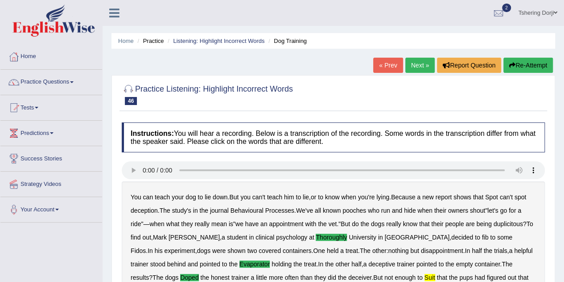
click at [70, 87] on link "Practice Questions" at bounding box center [51, 81] width 102 height 22
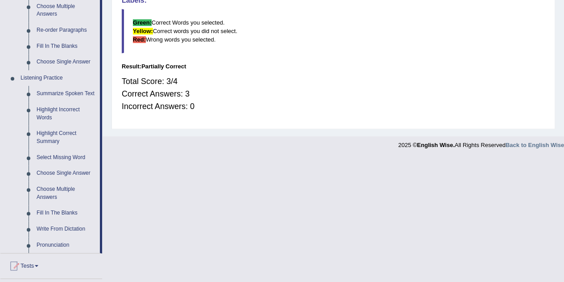
scroll to position [320, 0]
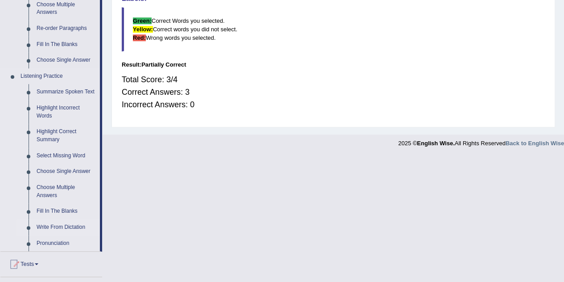
click at [70, 228] on link "Write From Dictation" at bounding box center [66, 227] width 67 height 16
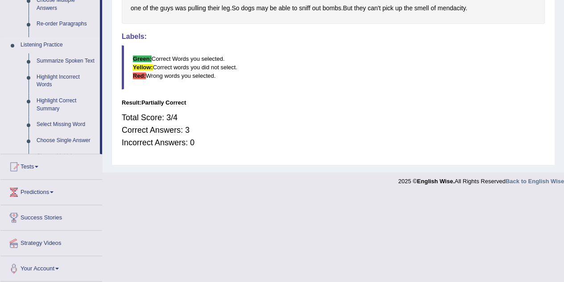
scroll to position [194, 0]
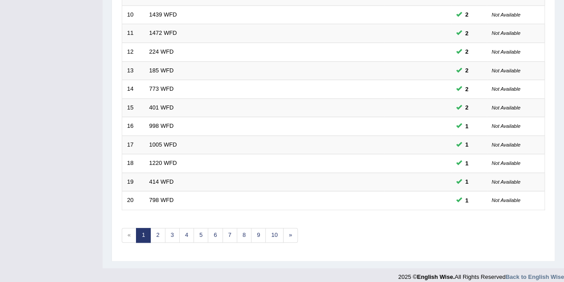
scroll to position [305, 0]
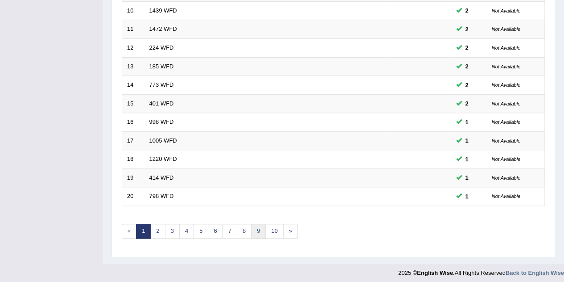
click at [254, 228] on link "9" at bounding box center [258, 231] width 15 height 15
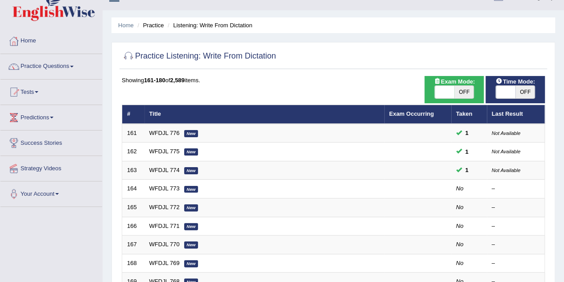
scroll to position [17, 0]
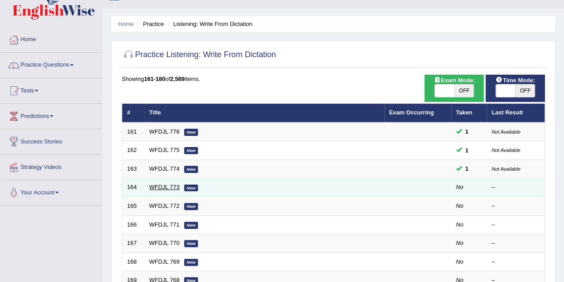
click at [168, 183] on link "WFDJL 773" at bounding box center [164, 186] width 30 height 7
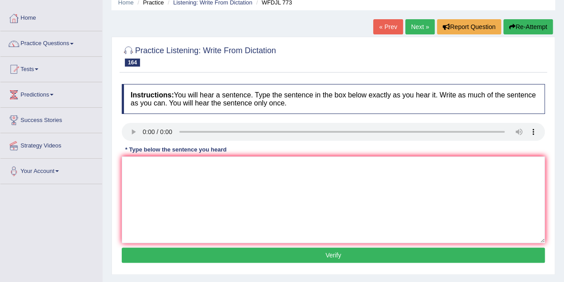
scroll to position [39, 0]
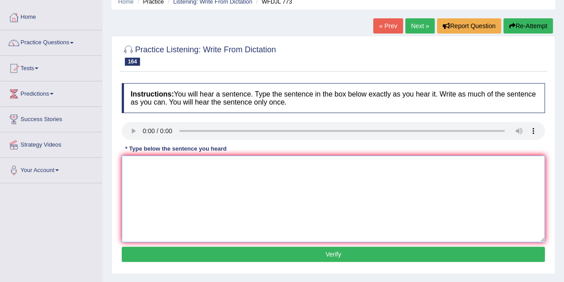
click at [190, 170] on textarea at bounding box center [333, 198] width 423 height 87
click at [249, 165] on textarea "Schoarships help students who are in need gobally and locally." at bounding box center [333, 198] width 423 height 87
click at [164, 165] on textarea "Schoarships help students who are in need globally gobally and locally." at bounding box center [333, 198] width 423 height 87
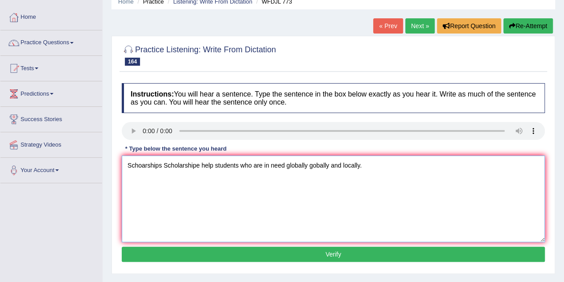
click at [191, 196] on textarea "Schoarships Scholarshipe help students who are in need globally gobally and loc…" at bounding box center [333, 198] width 423 height 87
click at [200, 166] on textarea "Schoarships Scholarshipe help students who are in need globally gobally and loc…" at bounding box center [333, 198] width 423 height 87
click at [210, 191] on textarea "Schoarships Scholarships help students who are in need globally gobally and loc…" at bounding box center [333, 198] width 423 height 87
click at [215, 166] on textarea "Schoarships Scholarships help students who are in need globally gobally and loc…" at bounding box center [333, 198] width 423 height 87
click at [376, 164] on textarea "Schoarships Scholarships help helps students who are in need globally gobally a…" at bounding box center [333, 198] width 423 height 87
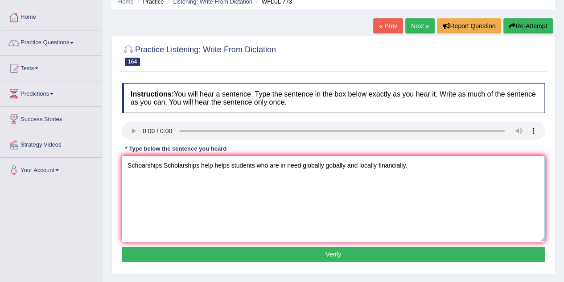
type textarea "Schoarships Scholarships help helps students who are in need globally gobally a…"
click at [357, 252] on button "Verify" at bounding box center [333, 253] width 423 height 15
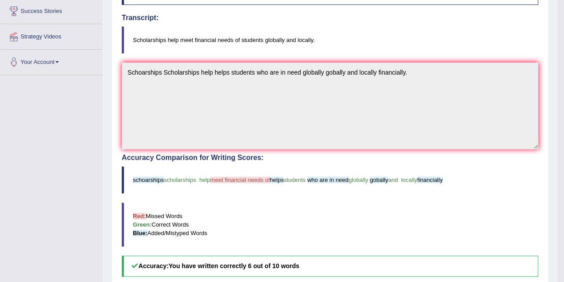
scroll to position [0, 0]
